Goal: Register for event/course

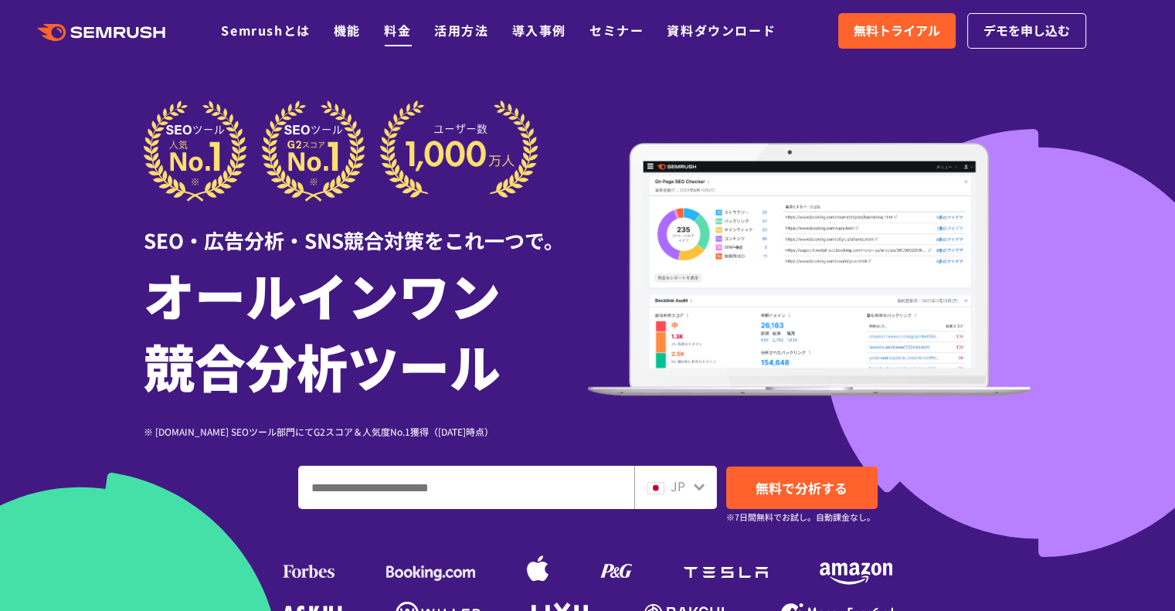
click at [397, 29] on link "料金" at bounding box center [397, 30] width 27 height 19
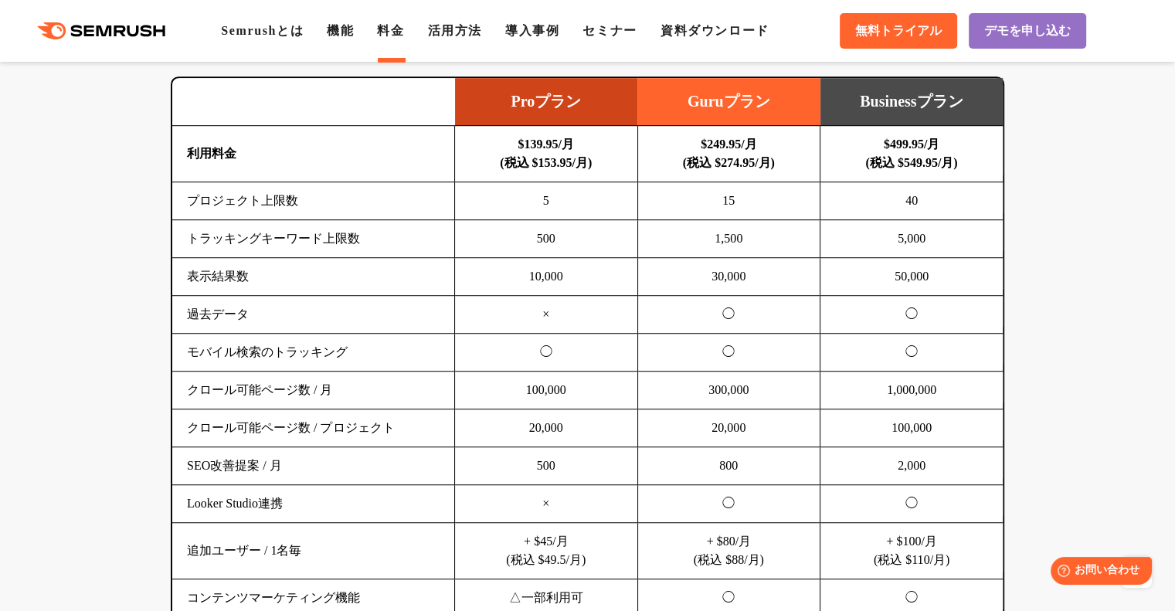
scroll to position [1081, 0]
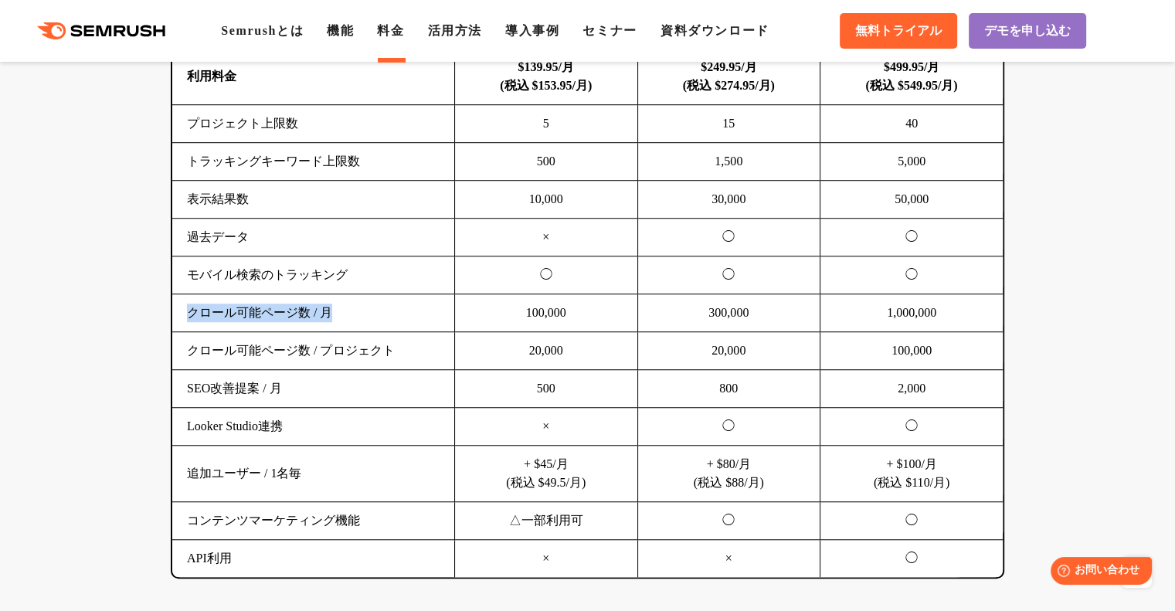
drag, startPoint x: 188, startPoint y: 310, endPoint x: 340, endPoint y: 309, distance: 151.4
click at [340, 309] on td "クロール可能ページ数 / 月" at bounding box center [313, 313] width 283 height 38
click at [318, 358] on td "クロール可能ページ数 / プロジェクト" at bounding box center [313, 351] width 283 height 38
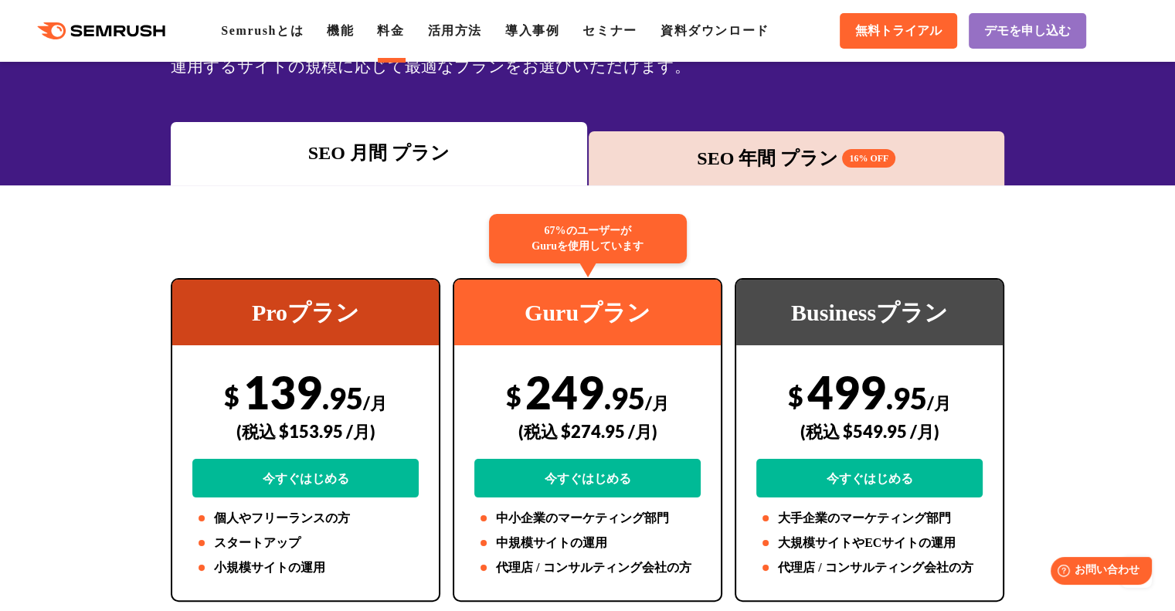
scroll to position [0, 0]
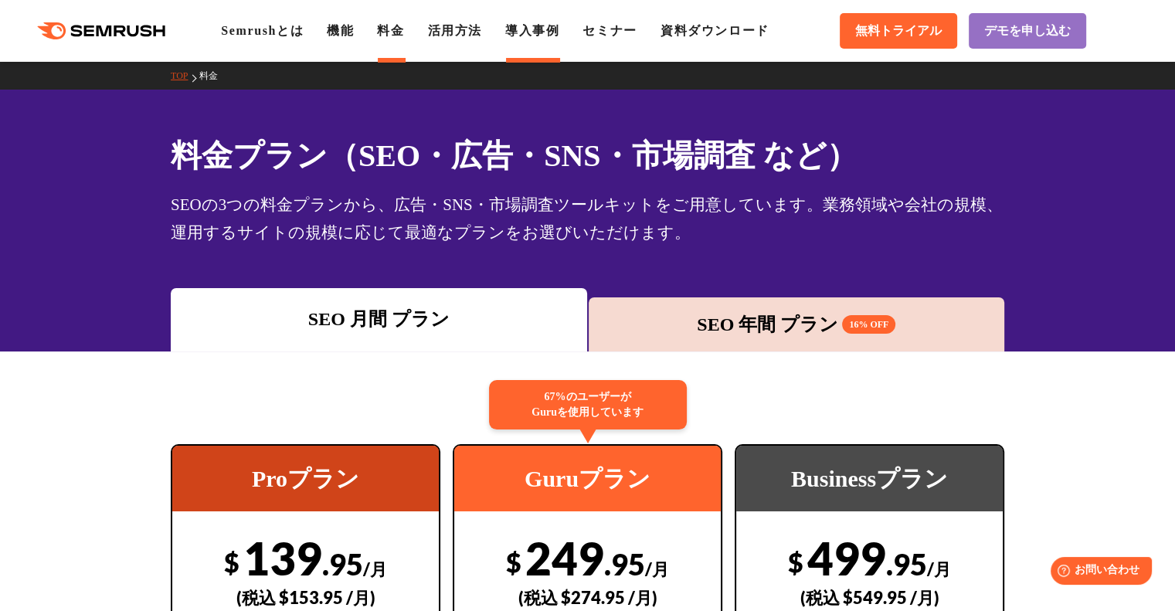
click at [537, 31] on link "導入事例" at bounding box center [532, 30] width 54 height 13
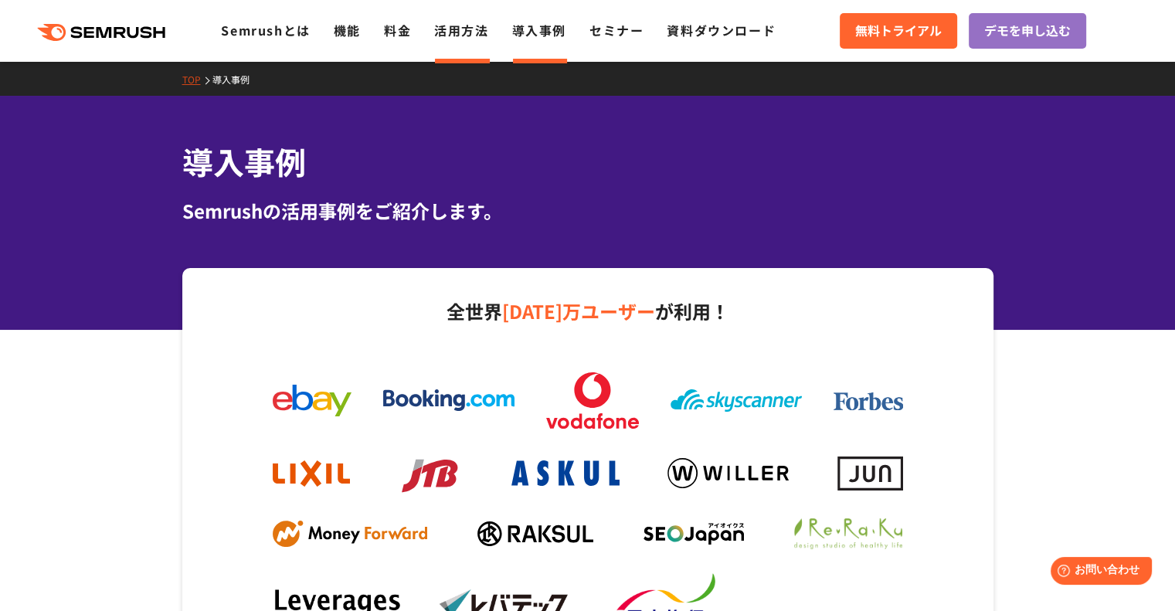
click at [457, 29] on link "活用方法" at bounding box center [461, 30] width 54 height 19
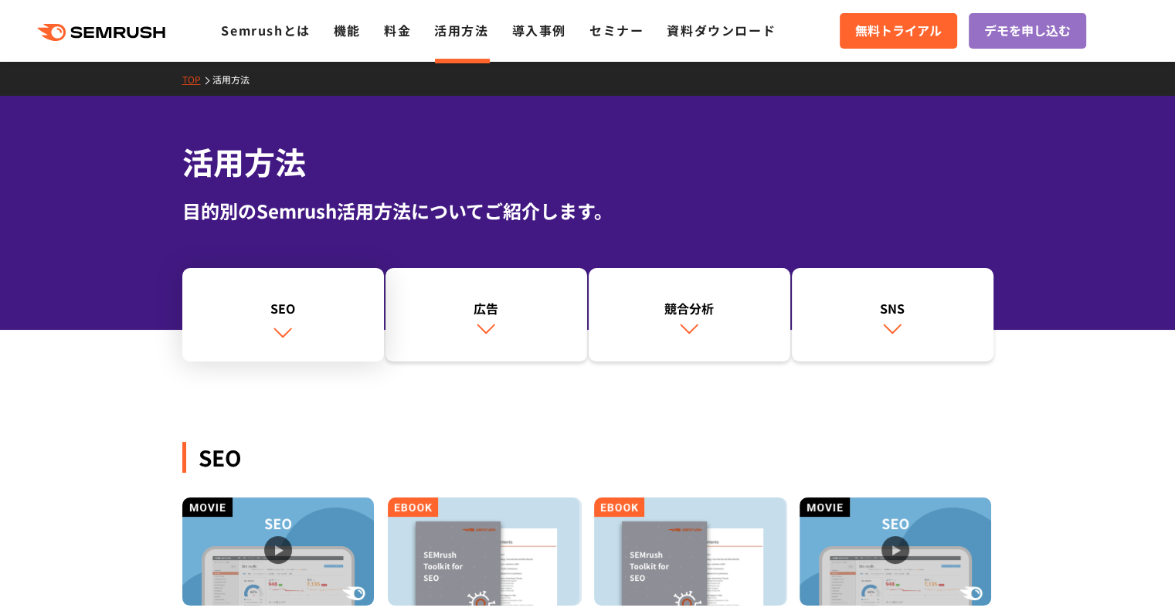
click at [282, 319] on link "SEO" at bounding box center [283, 315] width 202 height 94
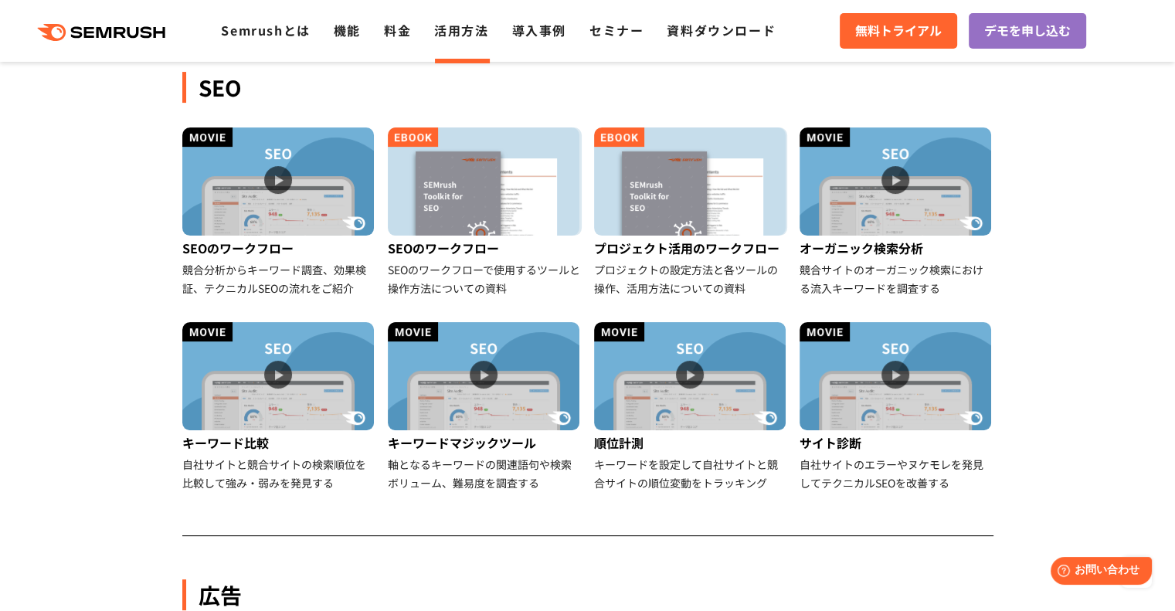
scroll to position [355, 0]
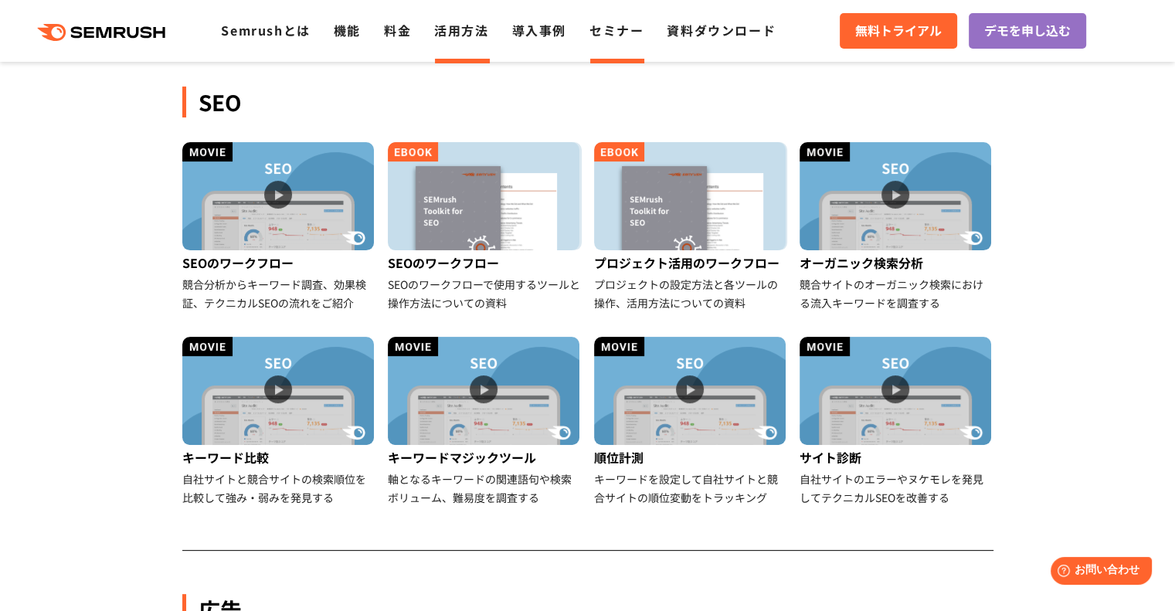
click at [615, 30] on link "セミナー" at bounding box center [616, 30] width 54 height 19
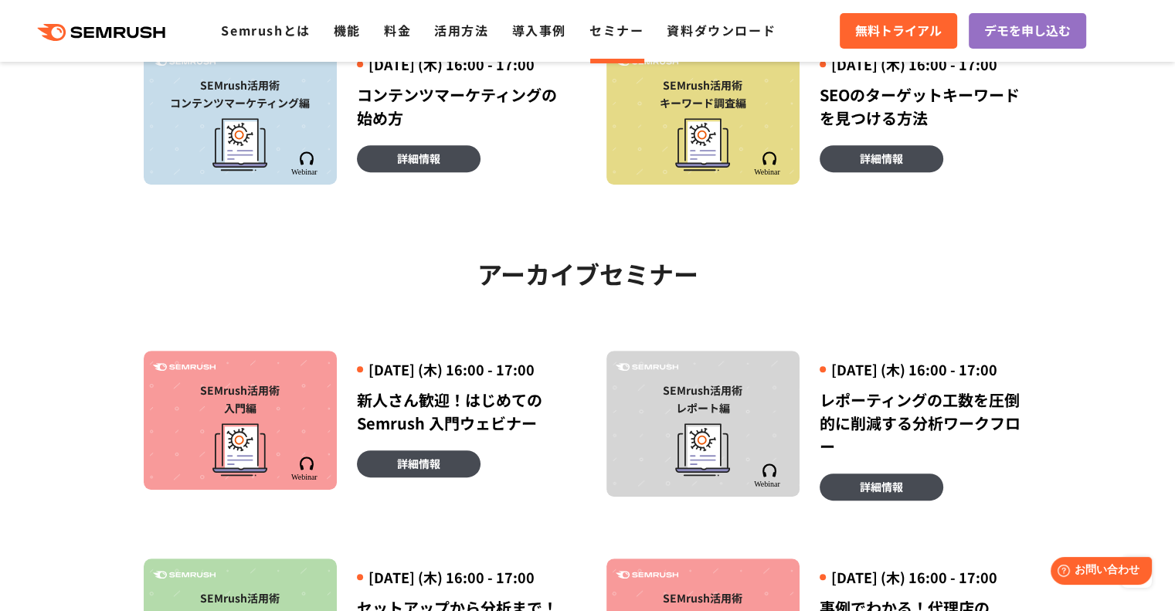
scroll to position [704, 0]
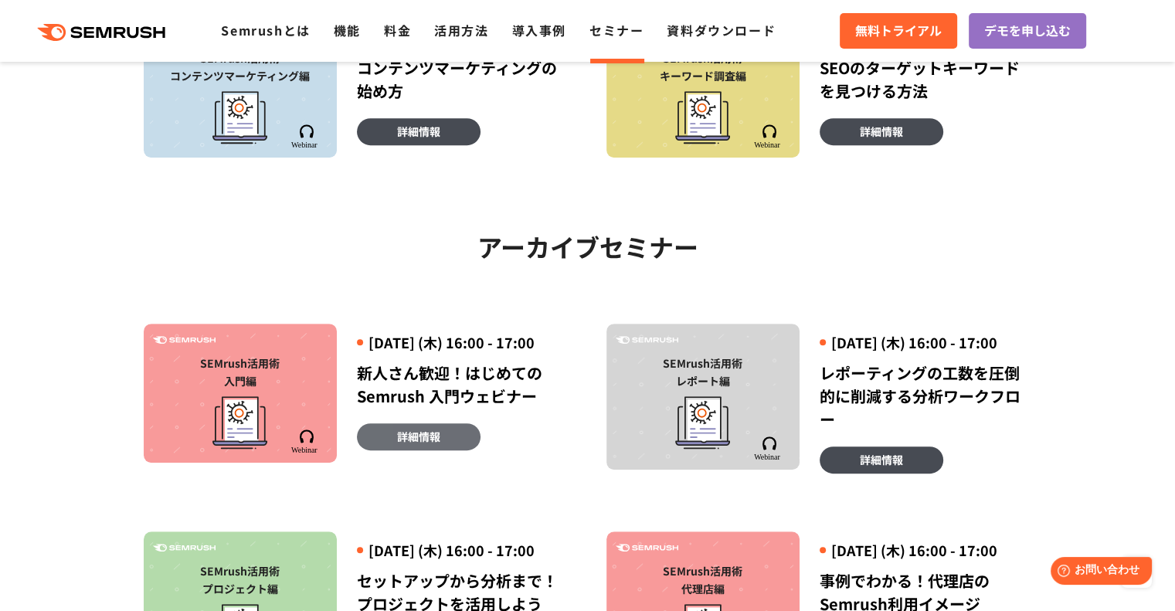
click at [427, 445] on span "詳細情報" at bounding box center [418, 436] width 43 height 17
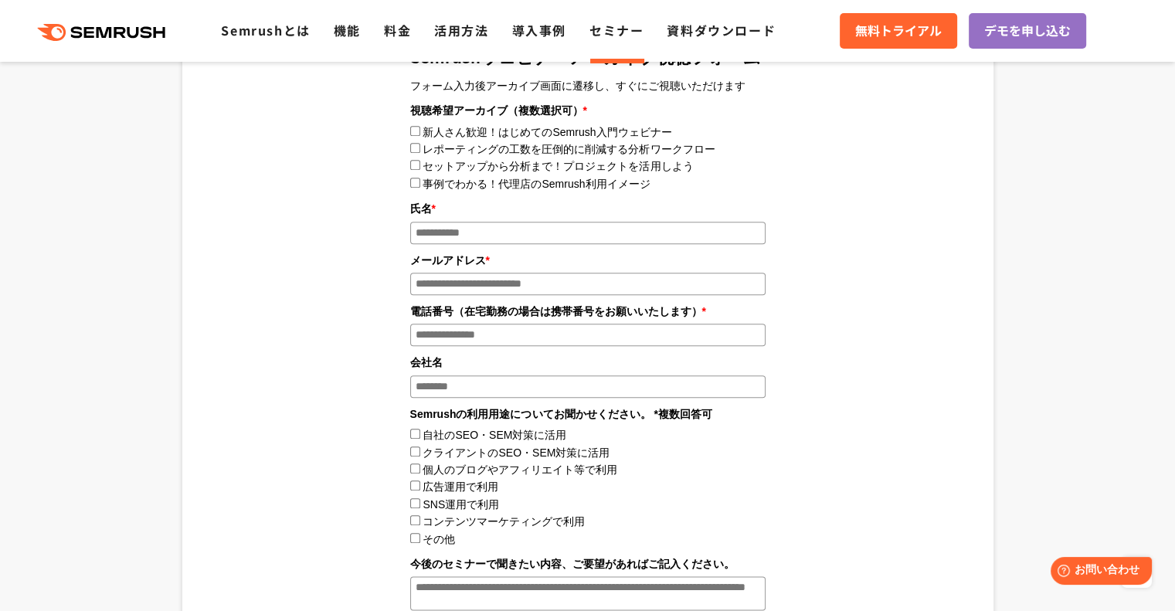
scroll to position [1545, 0]
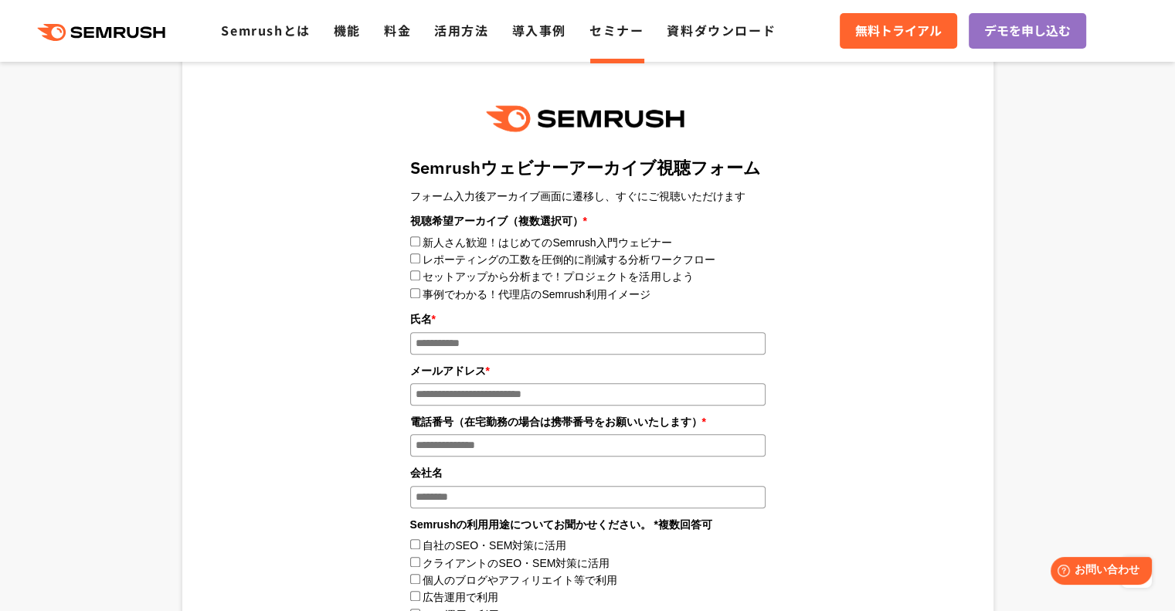
click at [510, 339] on input "氏名 *" at bounding box center [587, 343] width 355 height 22
click at [458, 337] on input "氏名 *" at bounding box center [587, 343] width 355 height 22
type input "****"
click at [517, 386] on input "メールアドレス *" at bounding box center [587, 394] width 355 height 22
type input "**********"
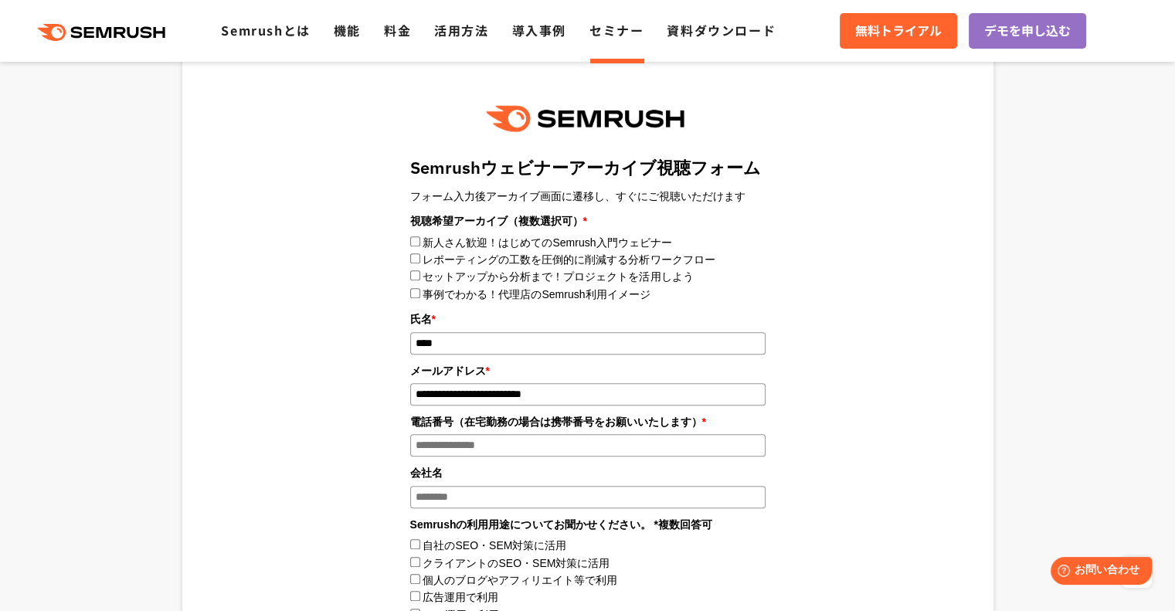
click at [527, 438] on input "電話番号（在宅勤務の場合は携帯番号をお願いいたします） *" at bounding box center [587, 445] width 355 height 22
click at [537, 444] on input "電話番号（在宅勤務の場合は携帯番号をお願いいたします） *" at bounding box center [587, 445] width 355 height 22
paste input "**********"
type input "**********"
click at [512, 501] on input "会社名" at bounding box center [587, 497] width 355 height 22
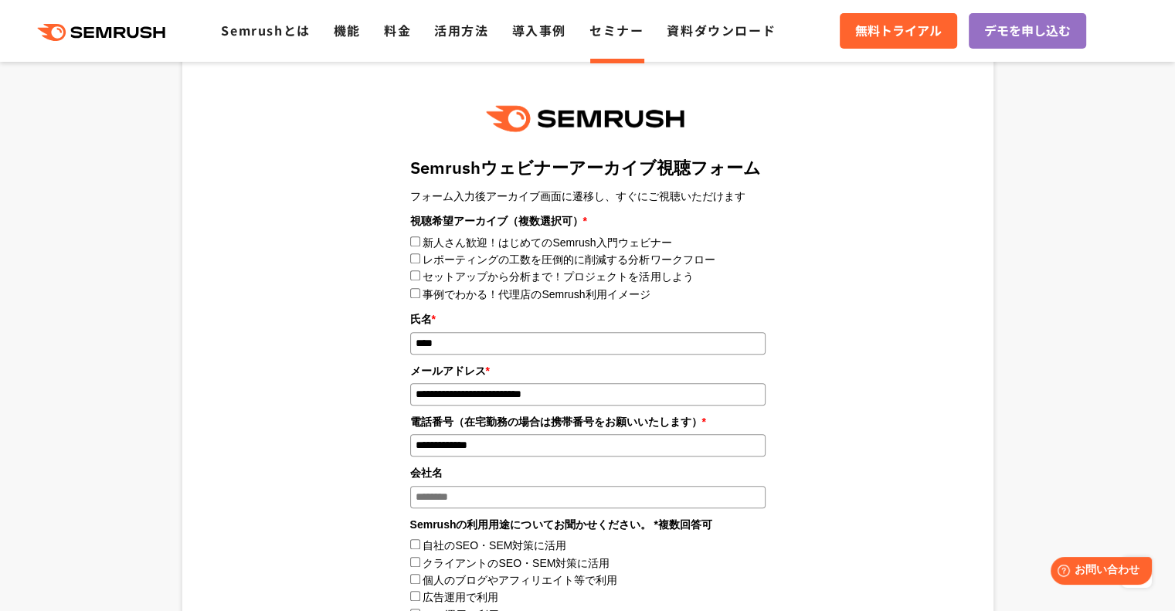
click at [512, 501] on input "会社名" at bounding box center [587, 497] width 355 height 22
paste input "**********"
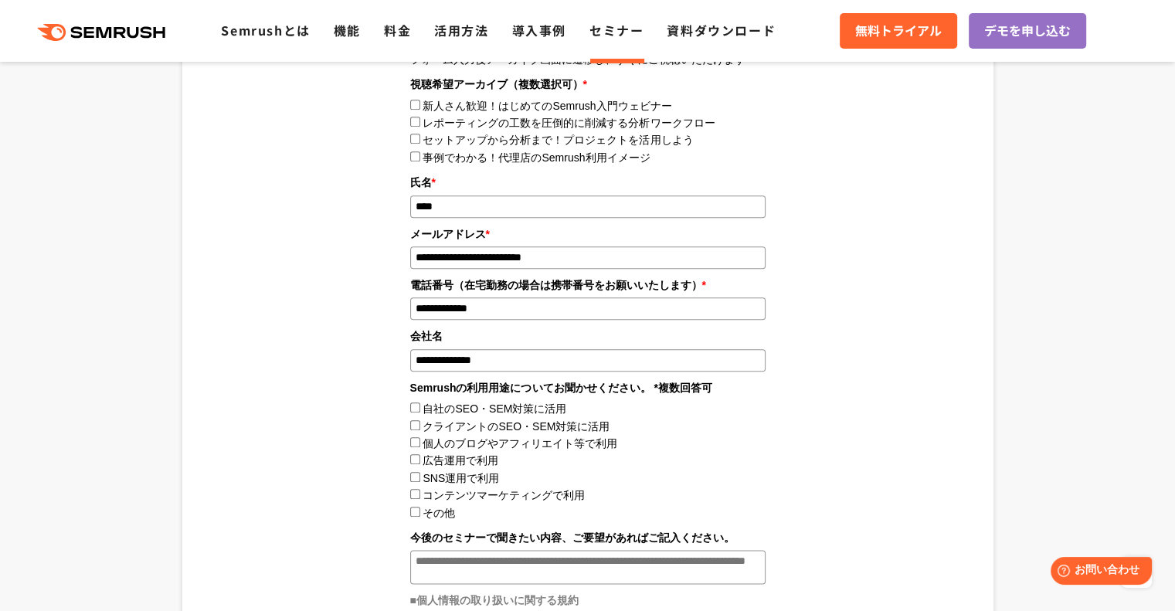
scroll to position [1699, 0]
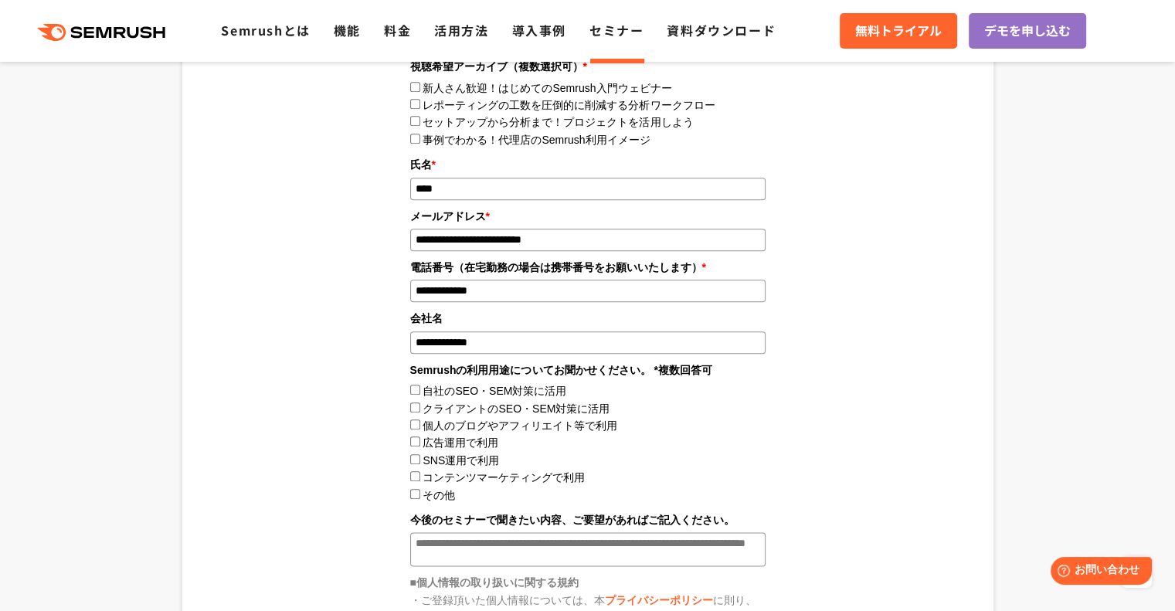
type input "**********"
click at [534, 395] on label自社のSEO・SEM対策に活用"] "自社のSEO・SEM対策に活用" at bounding box center [494, 391] width 144 height 12
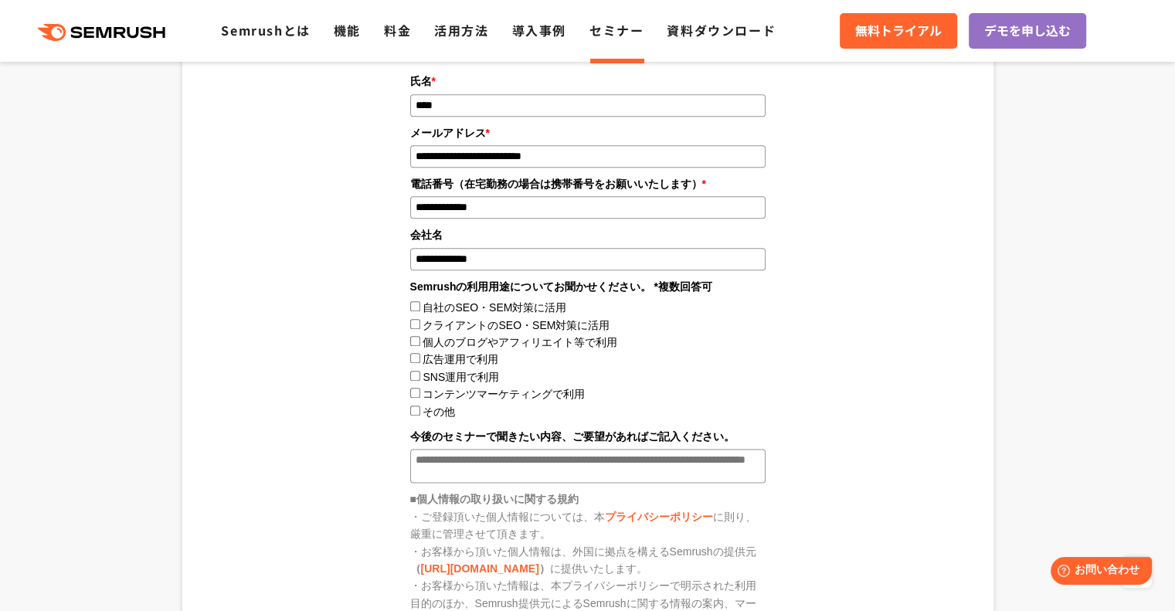
scroll to position [1853, 0]
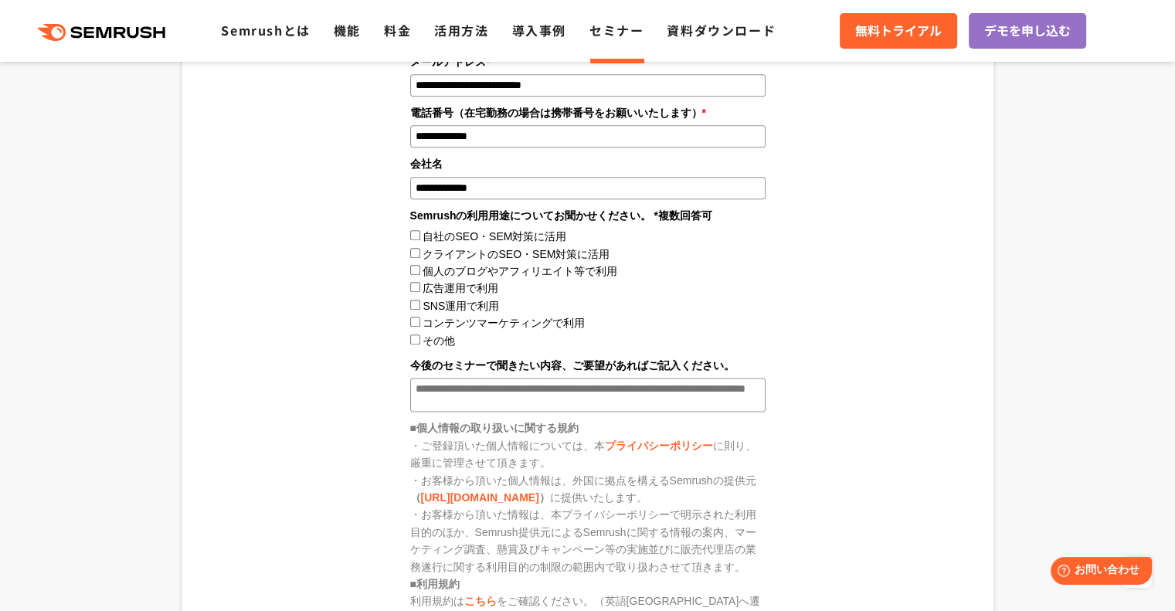
click at [539, 322] on labelコンテンツマーケティングで利用"] "コンテンツマーケティングで利用" at bounding box center [503, 323] width 162 height 12
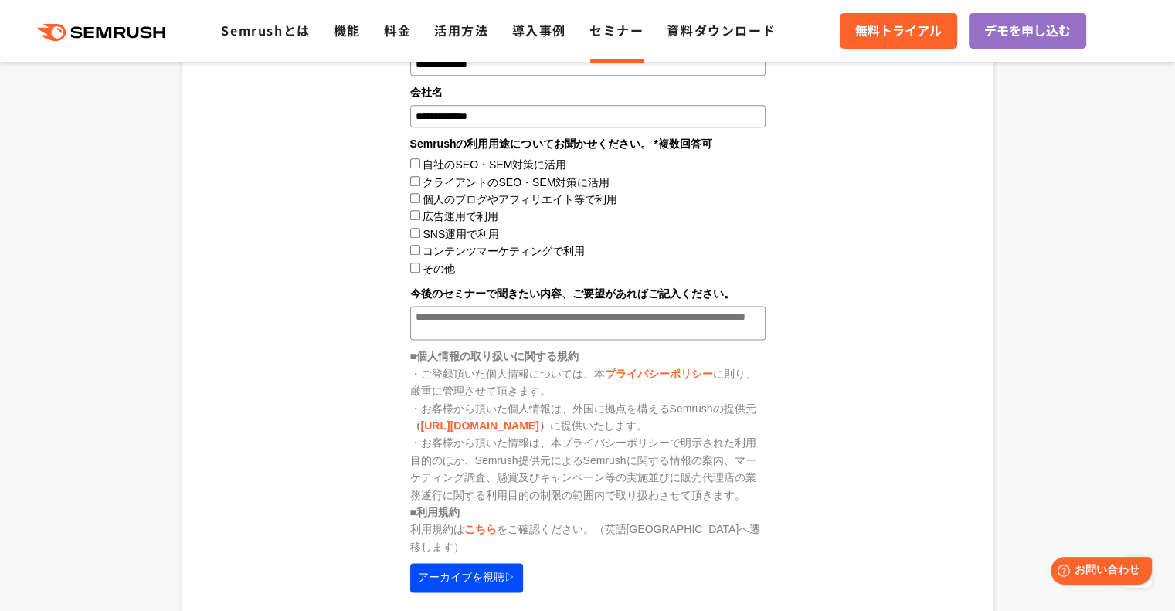
scroll to position [2085, 0]
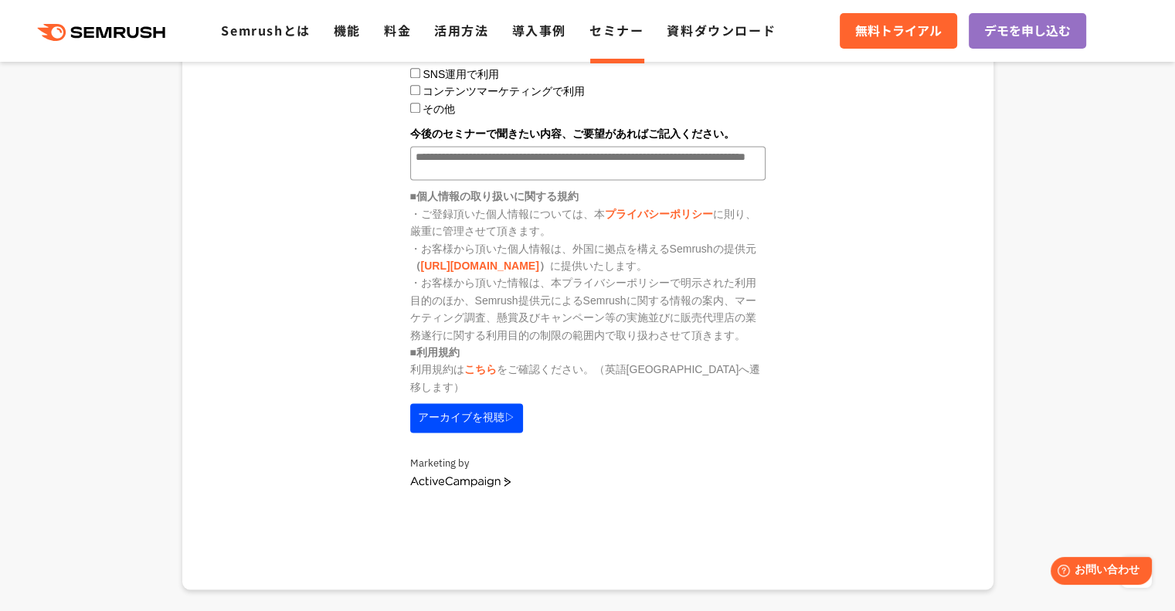
click at [490, 415] on button "アーカイブを視聴▷" at bounding box center [466, 417] width 113 height 29
